Goal: Find specific page/section: Find specific page/section

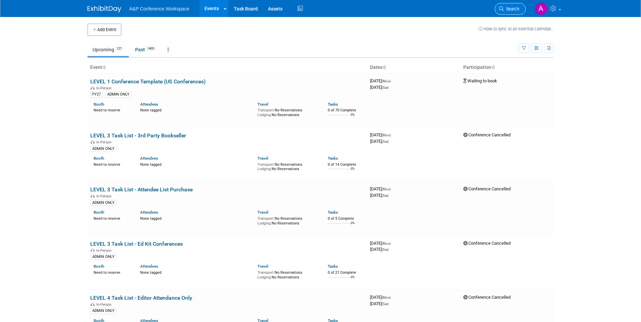
click at [505, 8] on span "Search" at bounding box center [512, 8] width 16 height 5
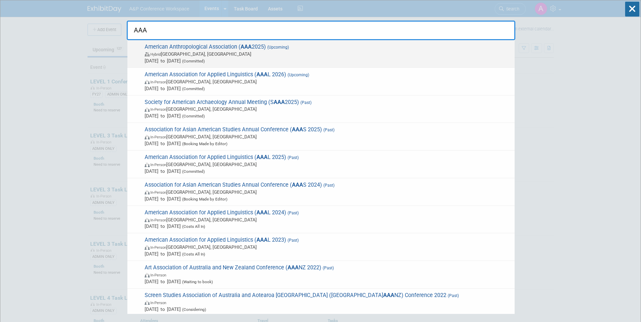
type input "AAA"
click at [189, 52] on span "Hybrid [GEOGRAPHIC_DATA], [GEOGRAPHIC_DATA]" at bounding box center [328, 54] width 366 height 7
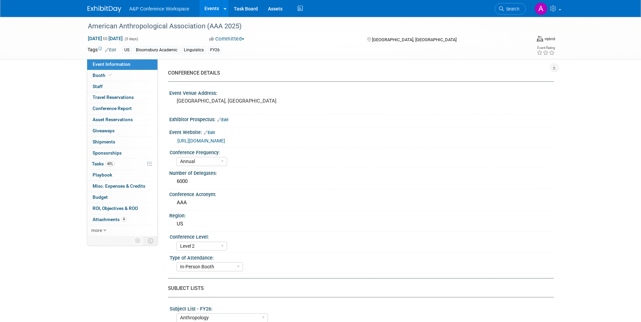
select select "Annual"
select select "Level 2"
select select "In-Person Booth"
select select "Anthropology"
select select "Bloomsbury Academic"
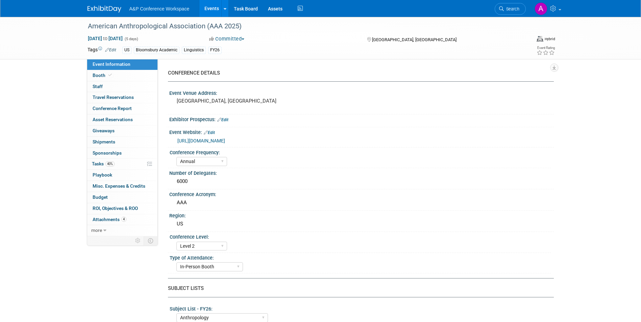
select select "[PERSON_NAME]"
select select "Networking/Commissioning"
click at [123, 220] on span "4" at bounding box center [123, 219] width 5 height 5
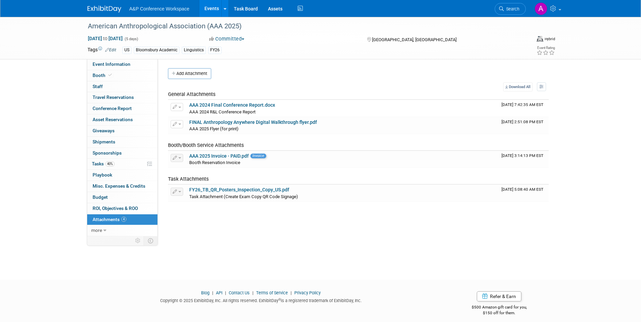
scroll to position [5, 0]
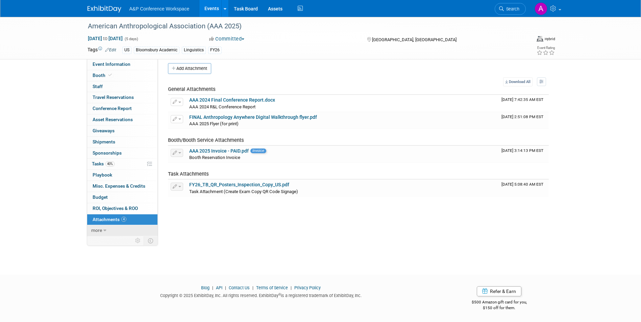
click at [106, 228] on link "more" at bounding box center [122, 230] width 70 height 11
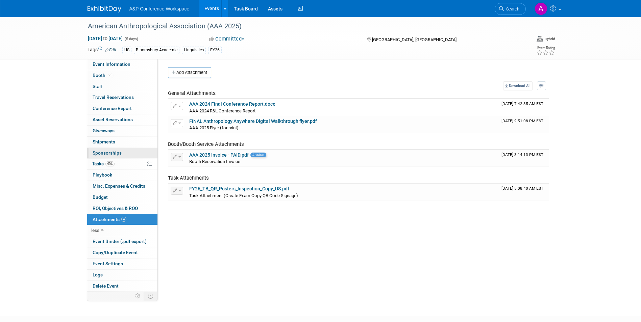
scroll to position [0, 0]
click at [117, 62] on span "Event Information" at bounding box center [112, 63] width 38 height 5
select select "Annual"
select select "Level 2"
select select "In-Person Booth"
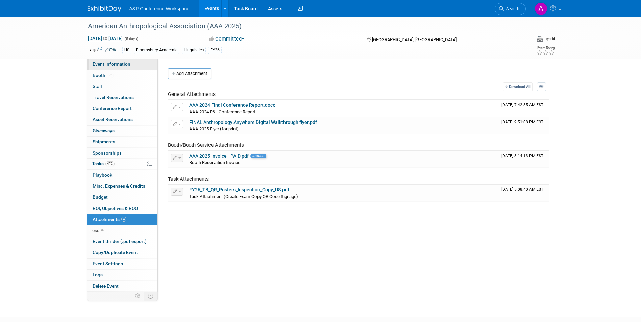
select select "Anthropology"
select select "Bloomsbury Academic"
select select "Amanda Oney"
select select "Joe Kreuser"
select select "Michelle Kelly"
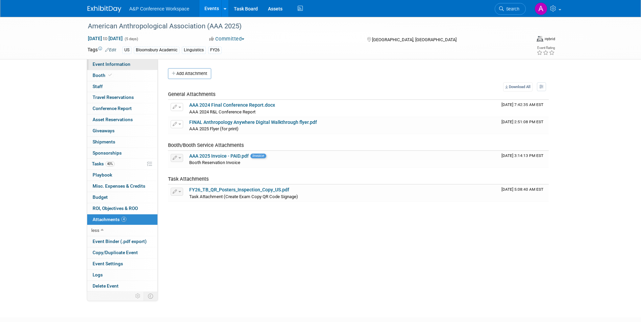
select select "Networking/Commissioning"
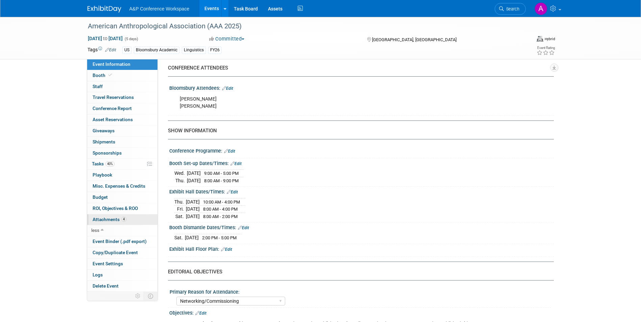
scroll to position [301, 0]
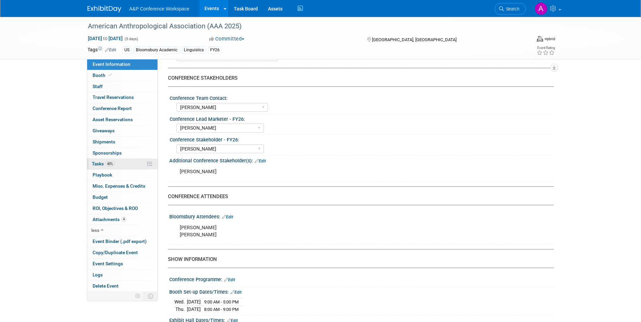
click at [100, 160] on link "40% Tasks 40%" at bounding box center [122, 164] width 70 height 11
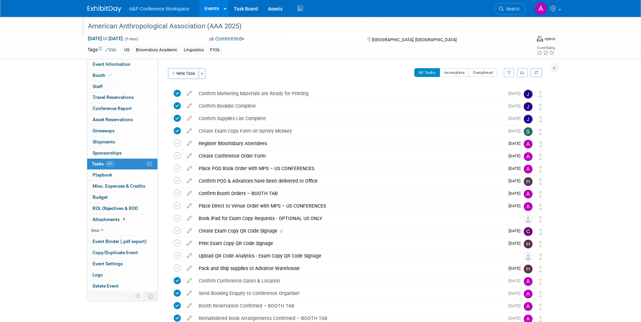
click at [171, 30] on div "American Anthropological Association (AAA 2025)" at bounding box center [300, 26] width 430 height 12
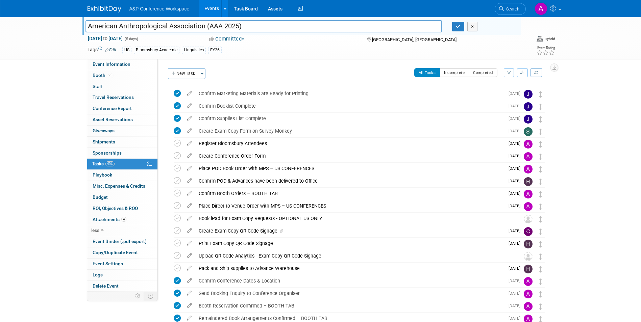
click at [52, 90] on div "American Anthropological Association (AAA 2025) American Anthropological Associ…" at bounding box center [320, 260] width 641 height 487
click at [597, 134] on div "American Anthropological Association (AAA 2025) American Anthropological Associ…" at bounding box center [320, 260] width 641 height 487
click at [201, 31] on input "American Anthropological Association (AAA 2025)" at bounding box center [263, 26] width 357 height 12
click at [258, 24] on input "American Anthropological Association (AAA 2025)" at bounding box center [263, 26] width 357 height 12
click at [112, 220] on span "Attachments 4" at bounding box center [110, 219] width 34 height 5
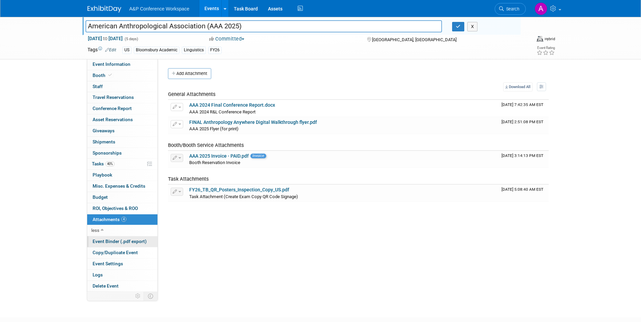
click at [111, 241] on span "Event Binder (.pdf export)" at bounding box center [120, 241] width 54 height 5
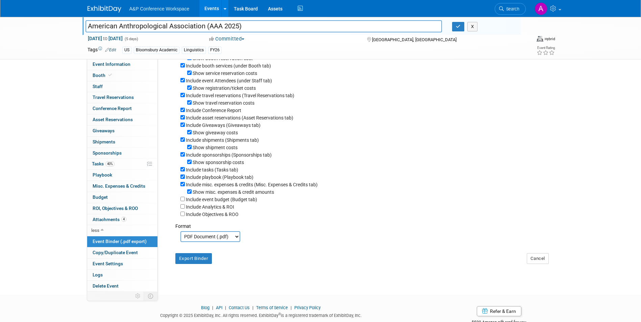
scroll to position [86, 0]
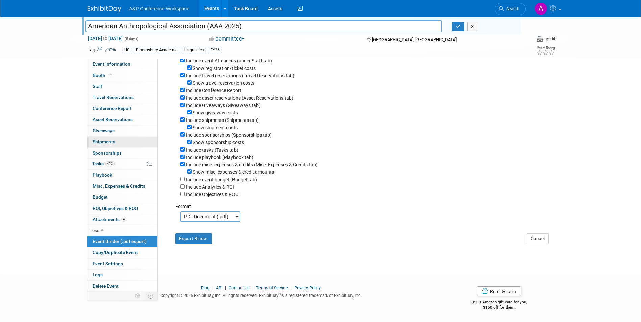
click at [104, 140] on span "Shipments 0" at bounding box center [104, 141] width 23 height 5
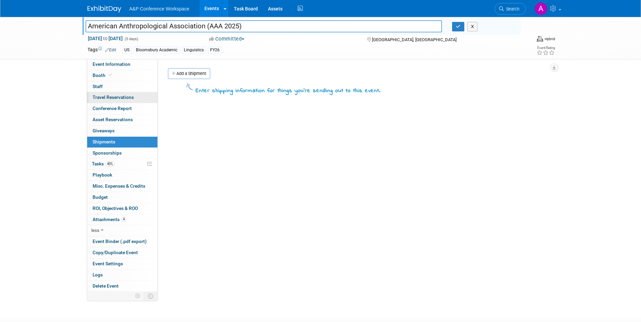
click at [108, 99] on span "Travel Reservations 0" at bounding box center [113, 97] width 41 height 5
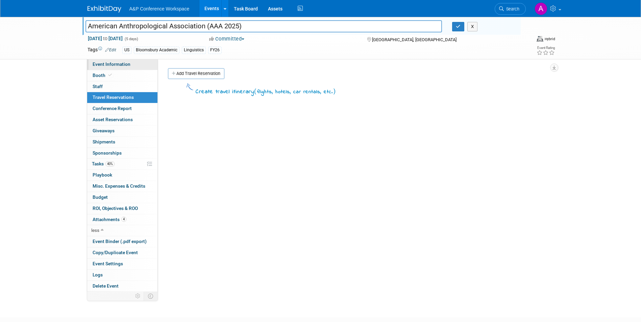
click at [125, 66] on span "Event Information" at bounding box center [112, 63] width 38 height 5
select select "Annual"
select select "Level 2"
select select "In-Person Booth"
select select "Anthropology"
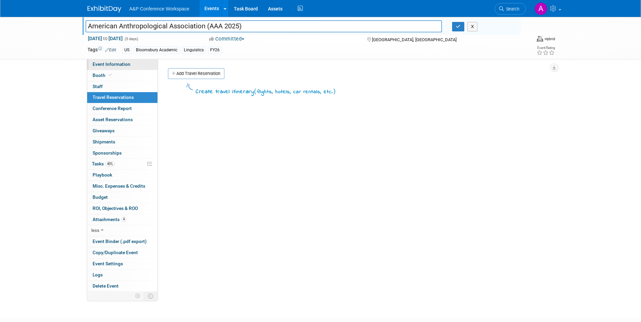
select select "Bloomsbury Academic"
select select "Amanda Oney"
select select "Joe Kreuser"
select select "Michelle Kelly"
select select "Networking/Commissioning"
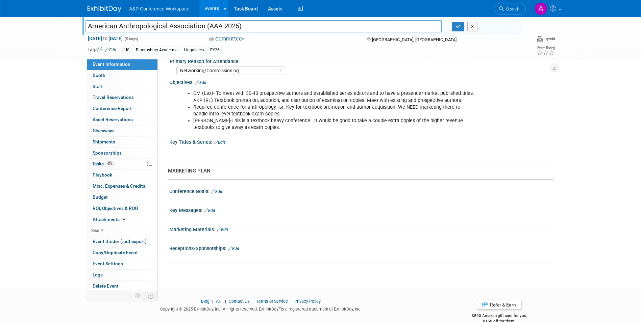
scroll to position [673, 0]
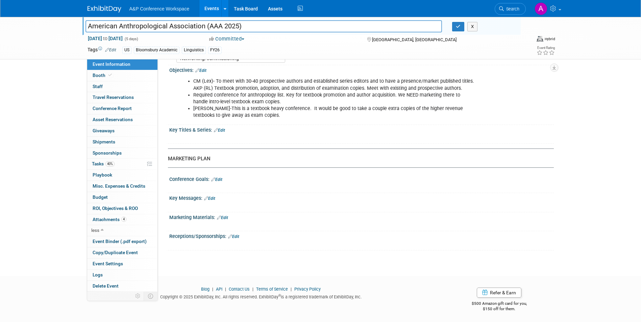
click at [187, 220] on div "X" at bounding box center [361, 221] width 376 height 3
click at [97, 244] on span "Event Binder (.pdf export)" at bounding box center [120, 241] width 54 height 5
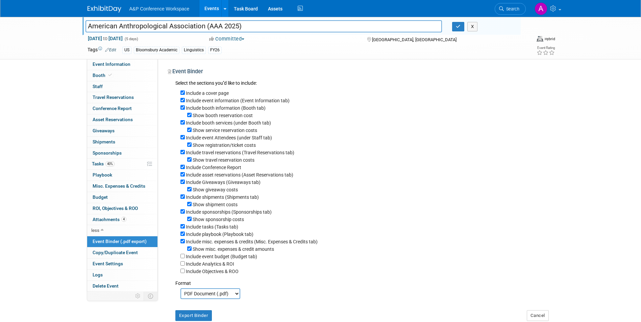
scroll to position [0, 0]
